Goal: Task Accomplishment & Management: Use online tool/utility

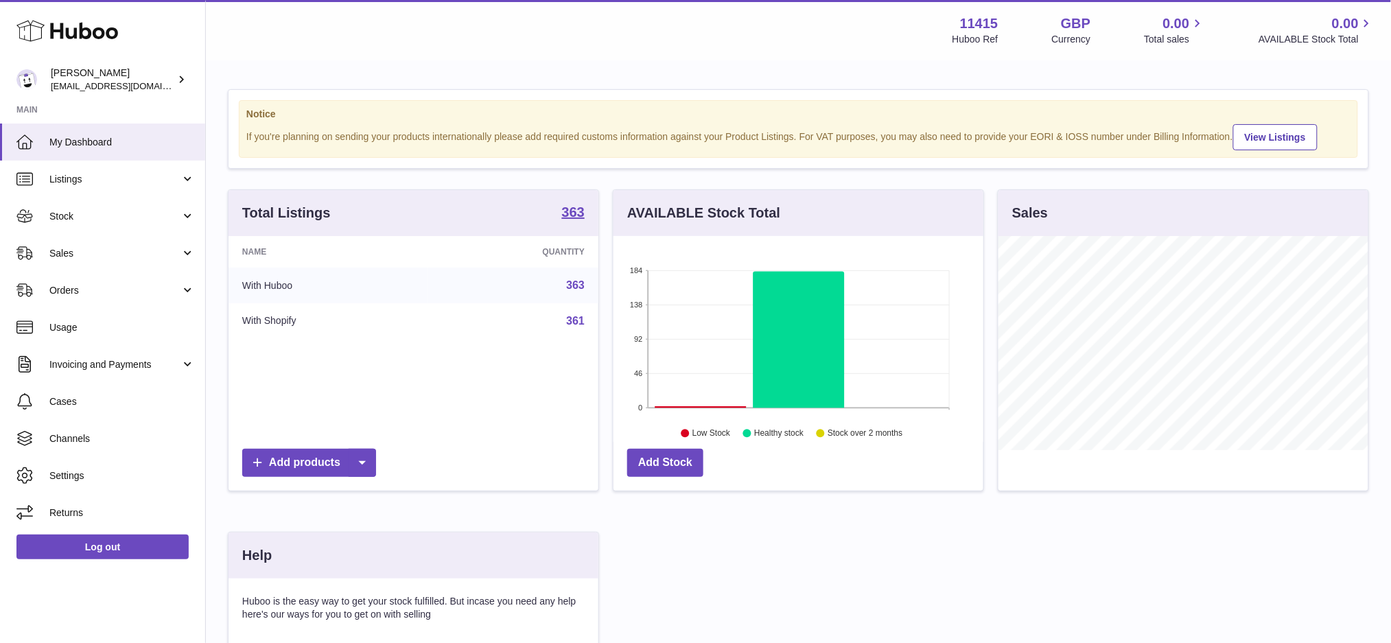
scroll to position [213, 370]
click at [74, 250] on span "Sales" at bounding box center [114, 253] width 131 height 13
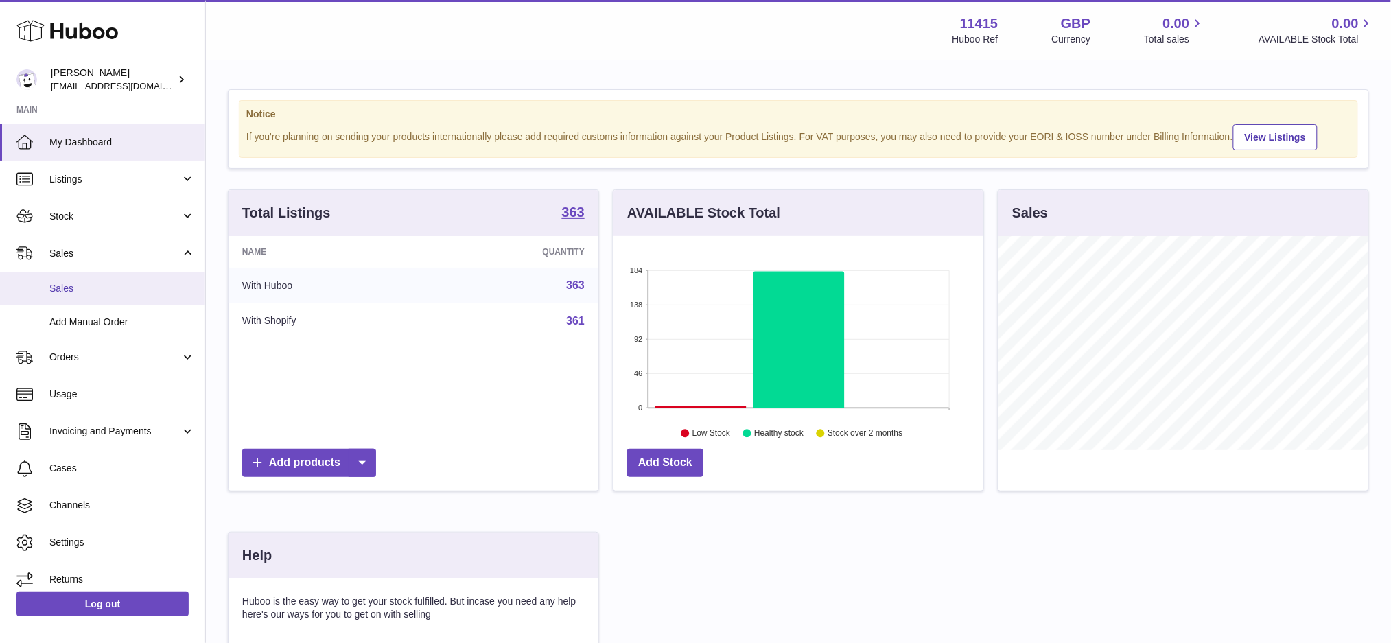
click at [114, 292] on span "Sales" at bounding box center [121, 288] width 145 height 13
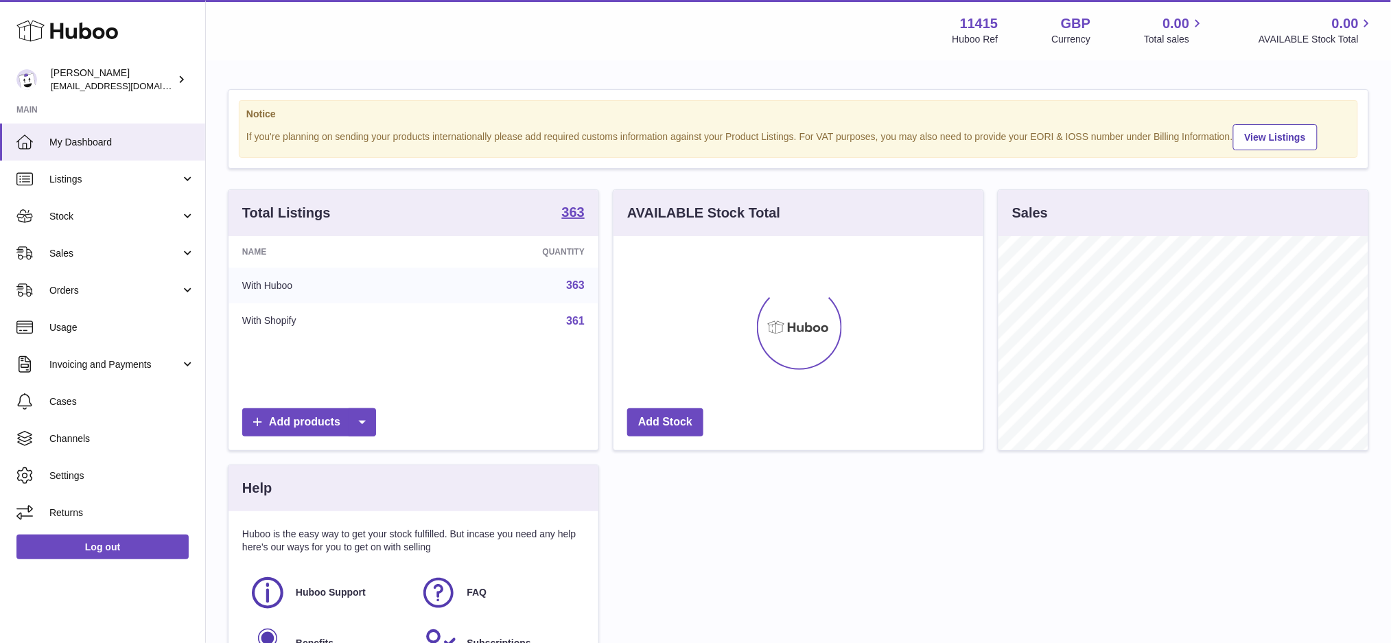
scroll to position [213, 370]
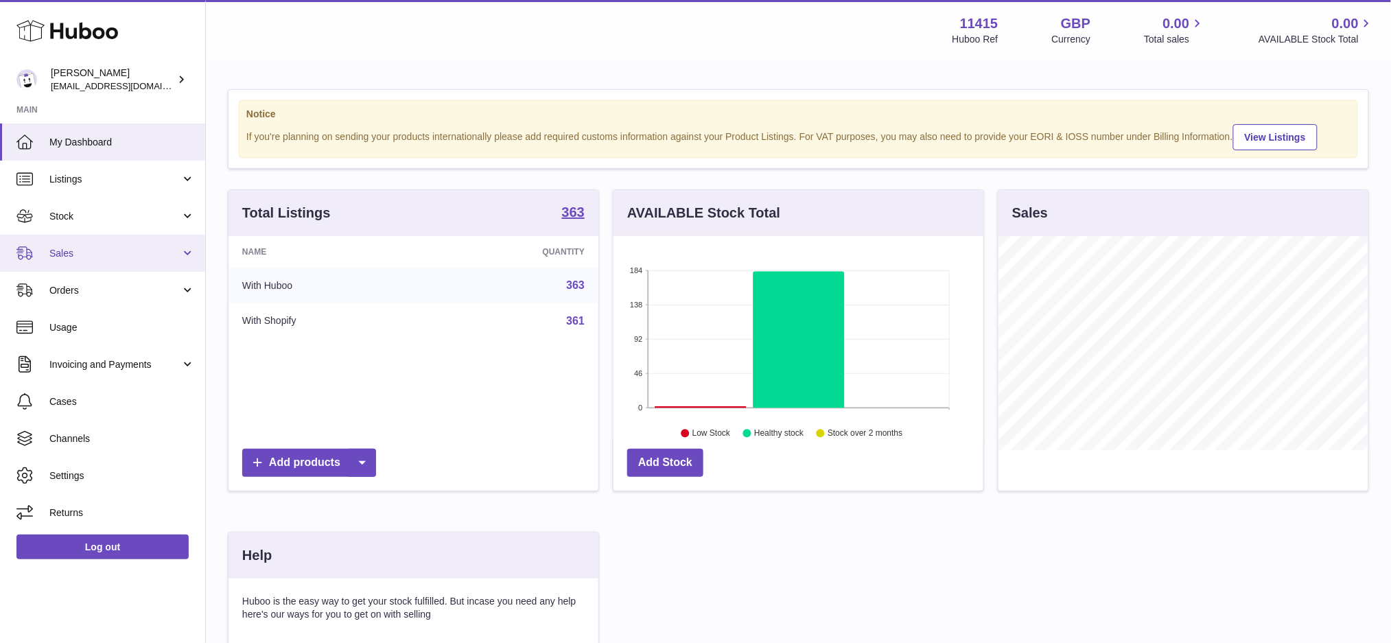
click at [63, 251] on span "Sales" at bounding box center [114, 253] width 131 height 13
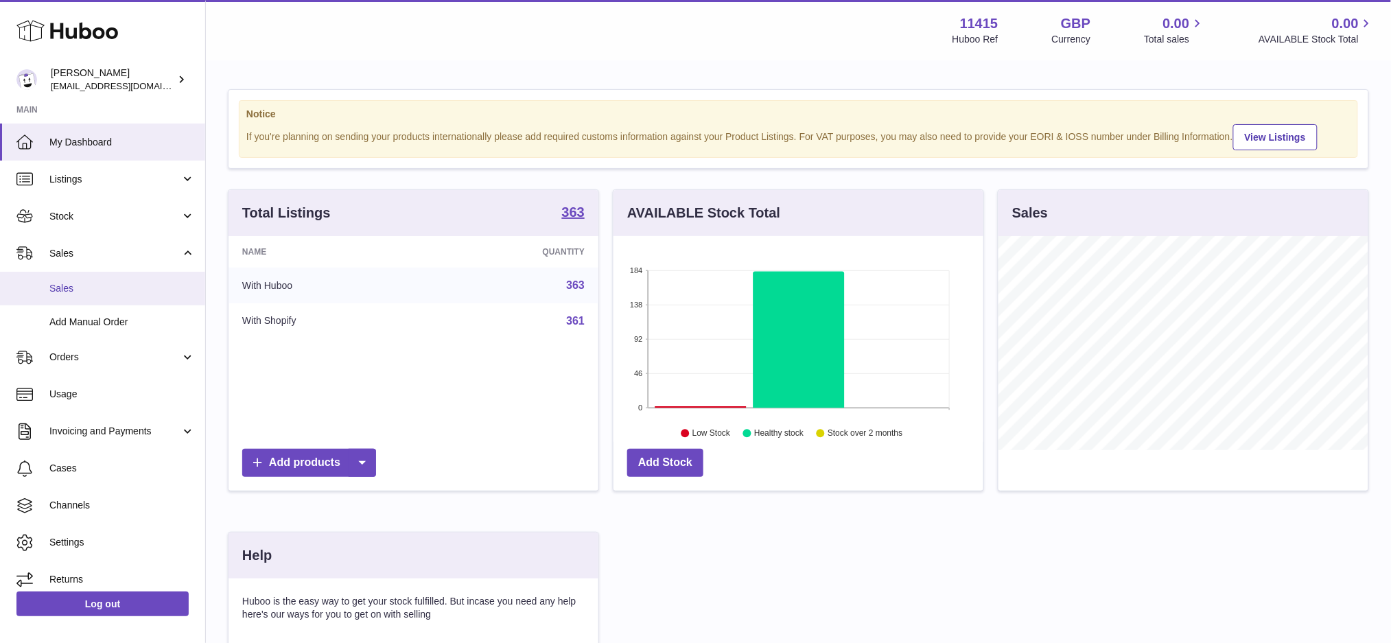
click at [85, 282] on span "Sales" at bounding box center [121, 288] width 145 height 13
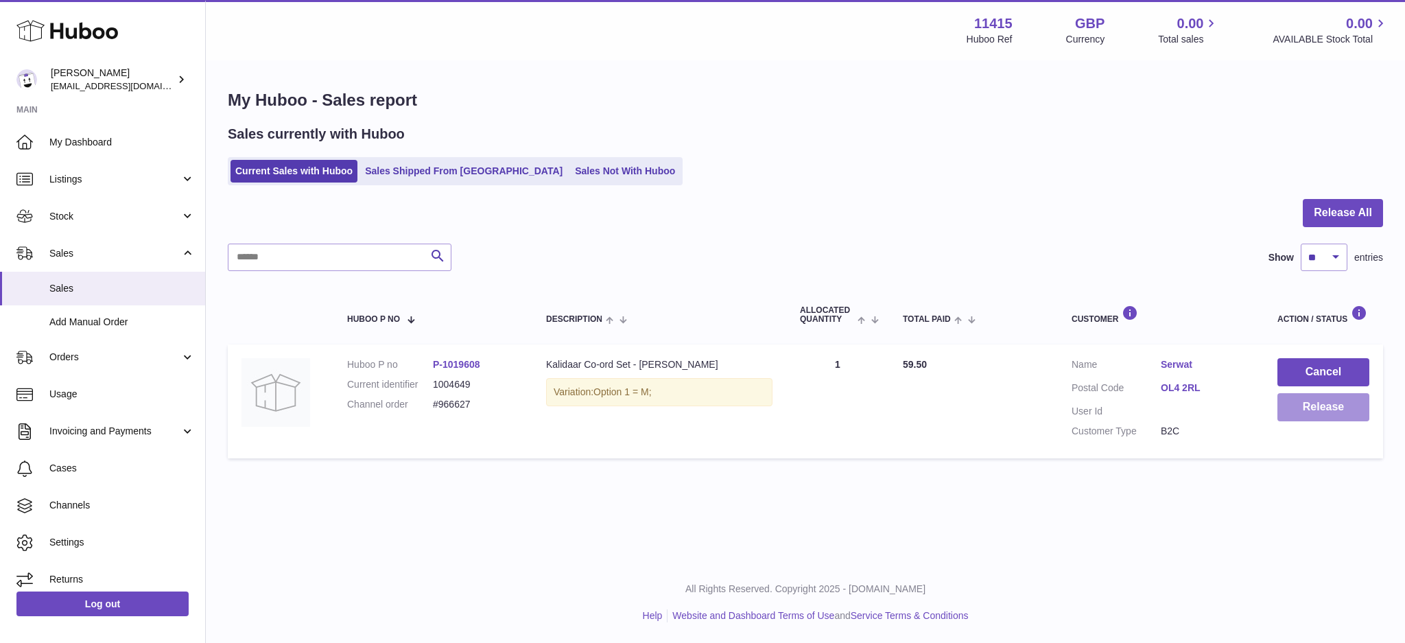
click at [1333, 412] on button "Release" at bounding box center [1324, 407] width 92 height 28
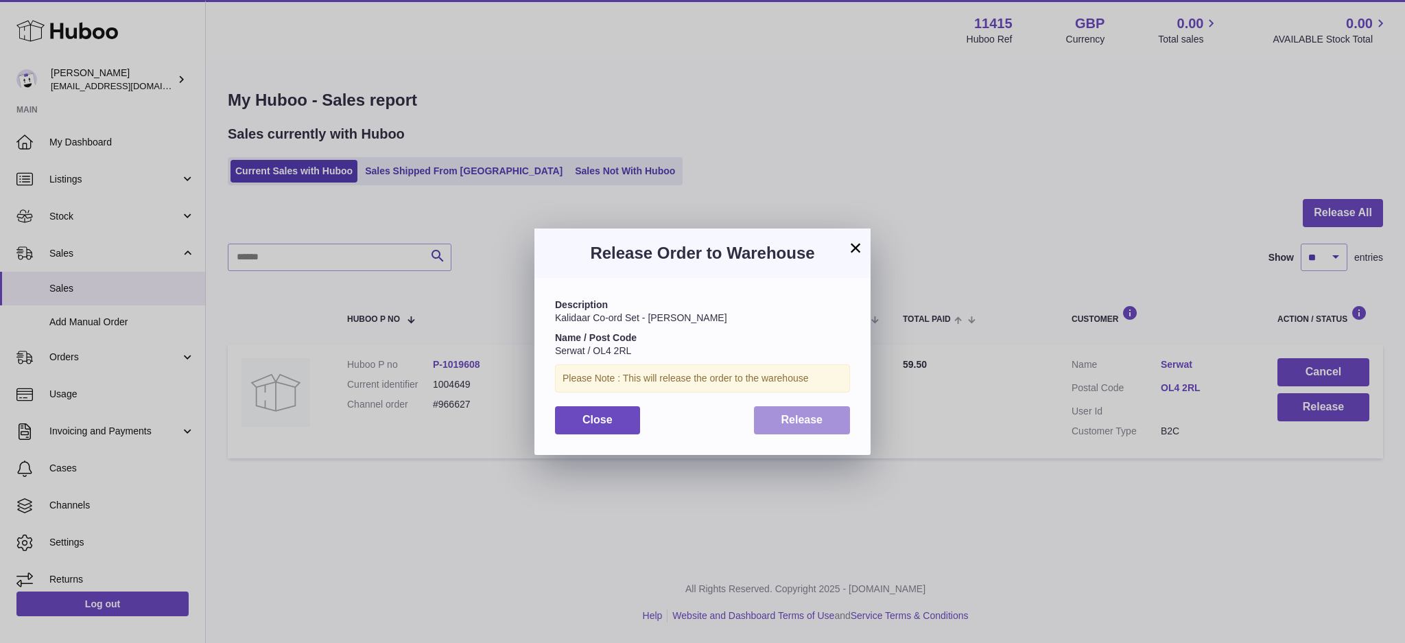
click at [806, 419] on span "Release" at bounding box center [803, 420] width 42 height 12
